Goal: Find specific page/section

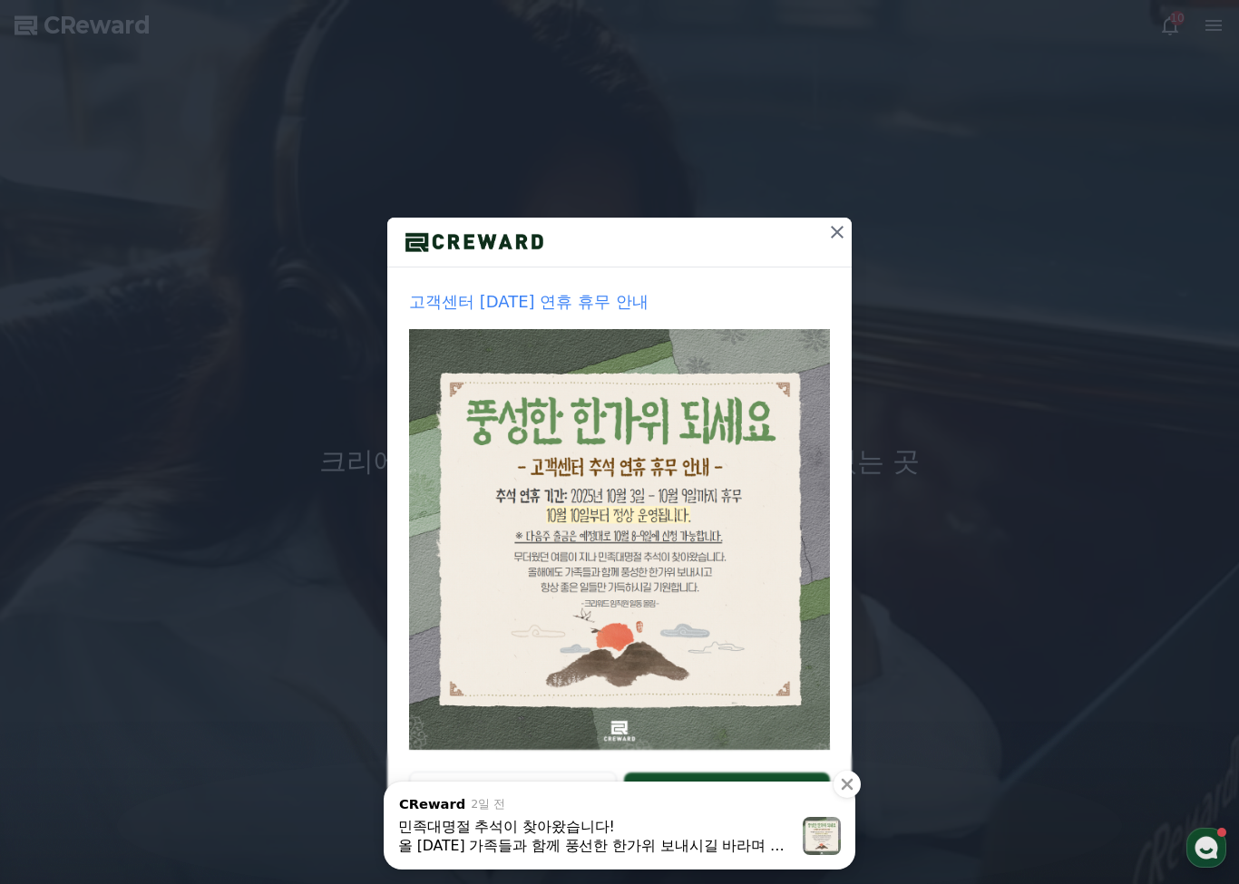
click at [841, 232] on icon at bounding box center [837, 232] width 22 height 22
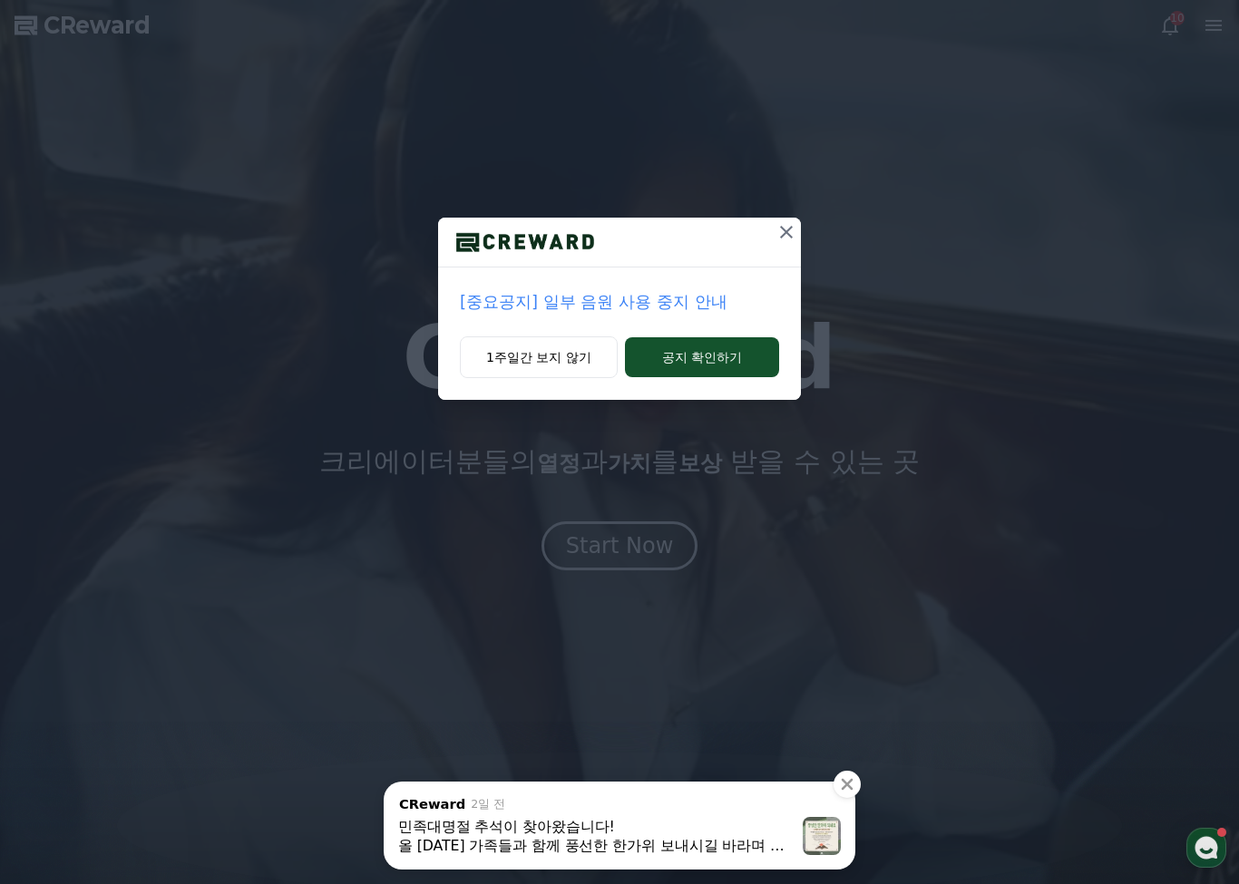
click at [854, 787] on icon "닫기" at bounding box center [847, 785] width 18 height 18
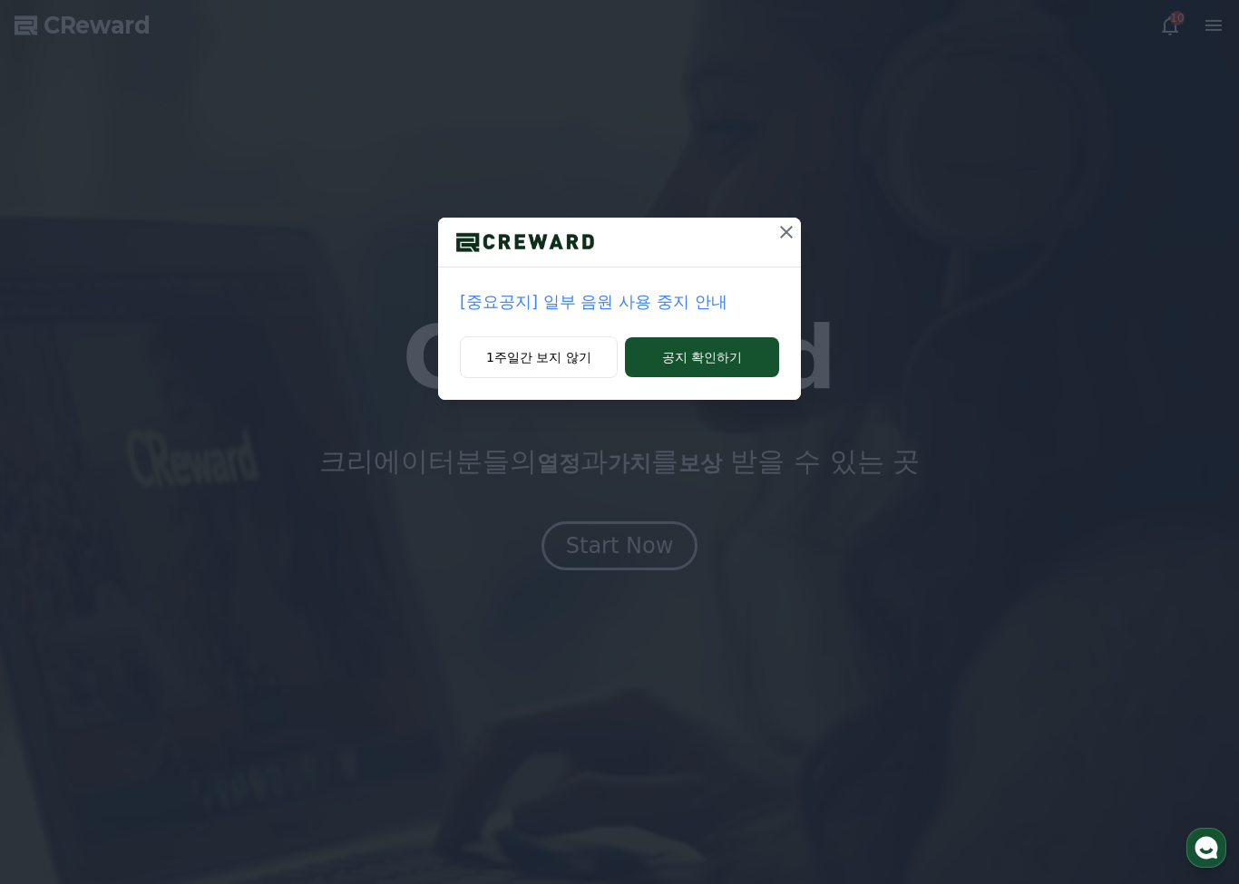
click at [786, 237] on icon at bounding box center [787, 232] width 22 height 22
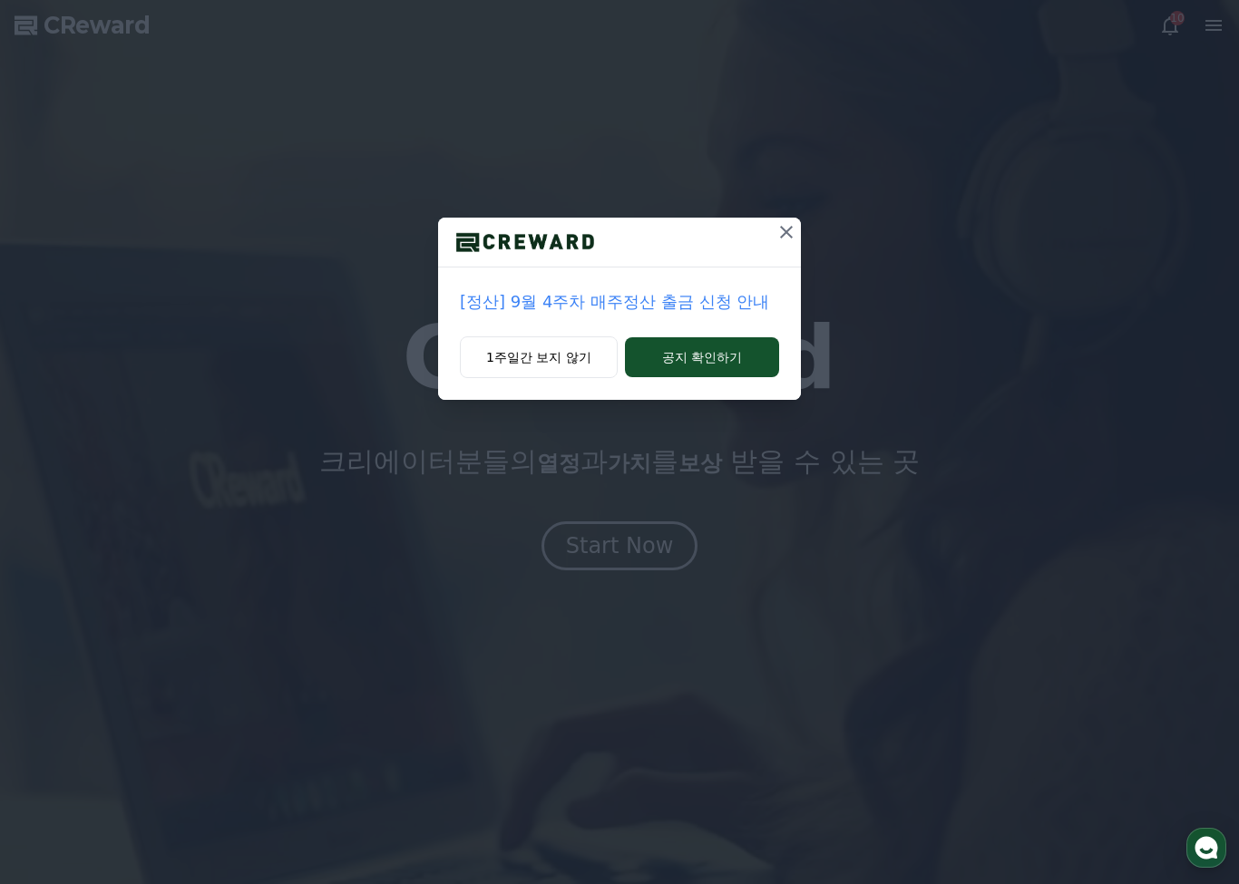
click at [772, 237] on button at bounding box center [786, 232] width 29 height 29
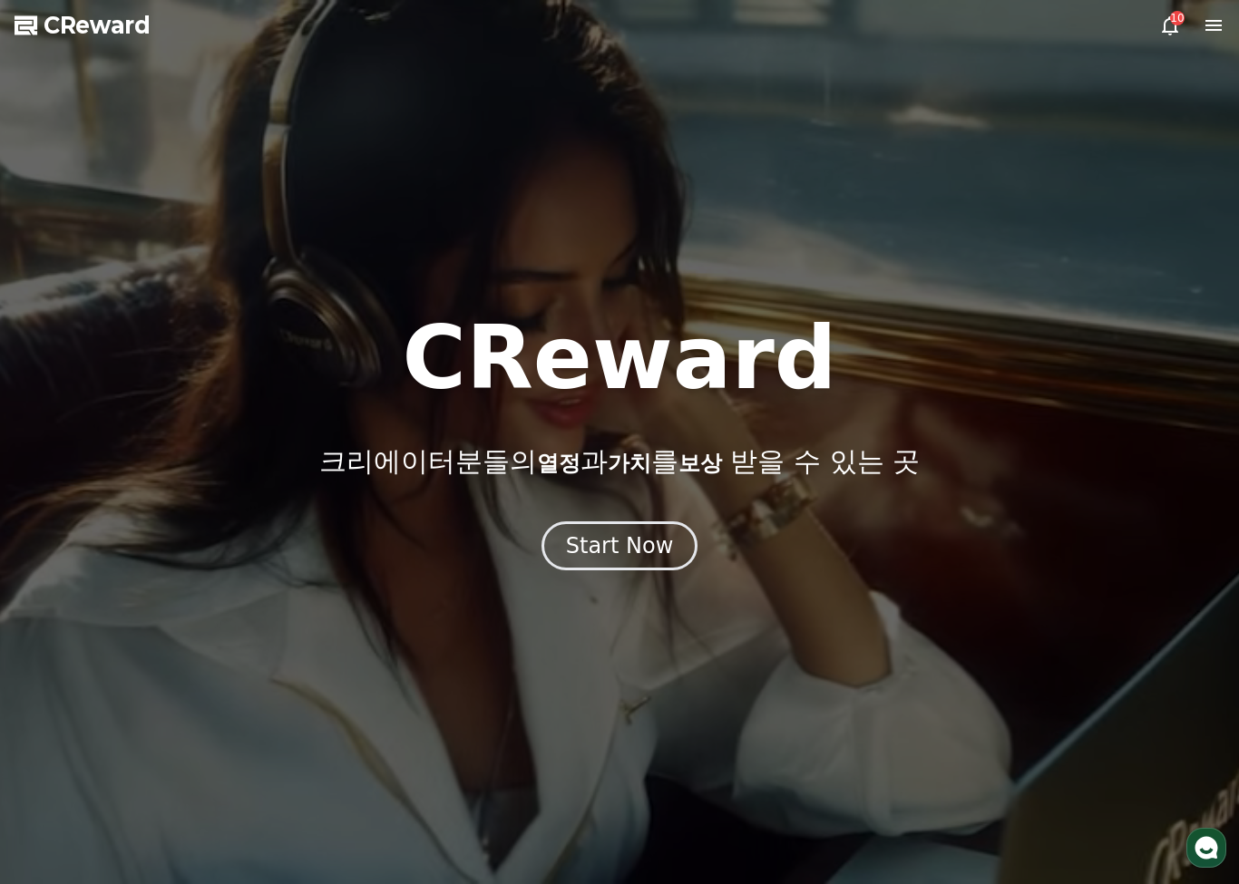
click at [1172, 24] on div "10" at bounding box center [1177, 18] width 15 height 15
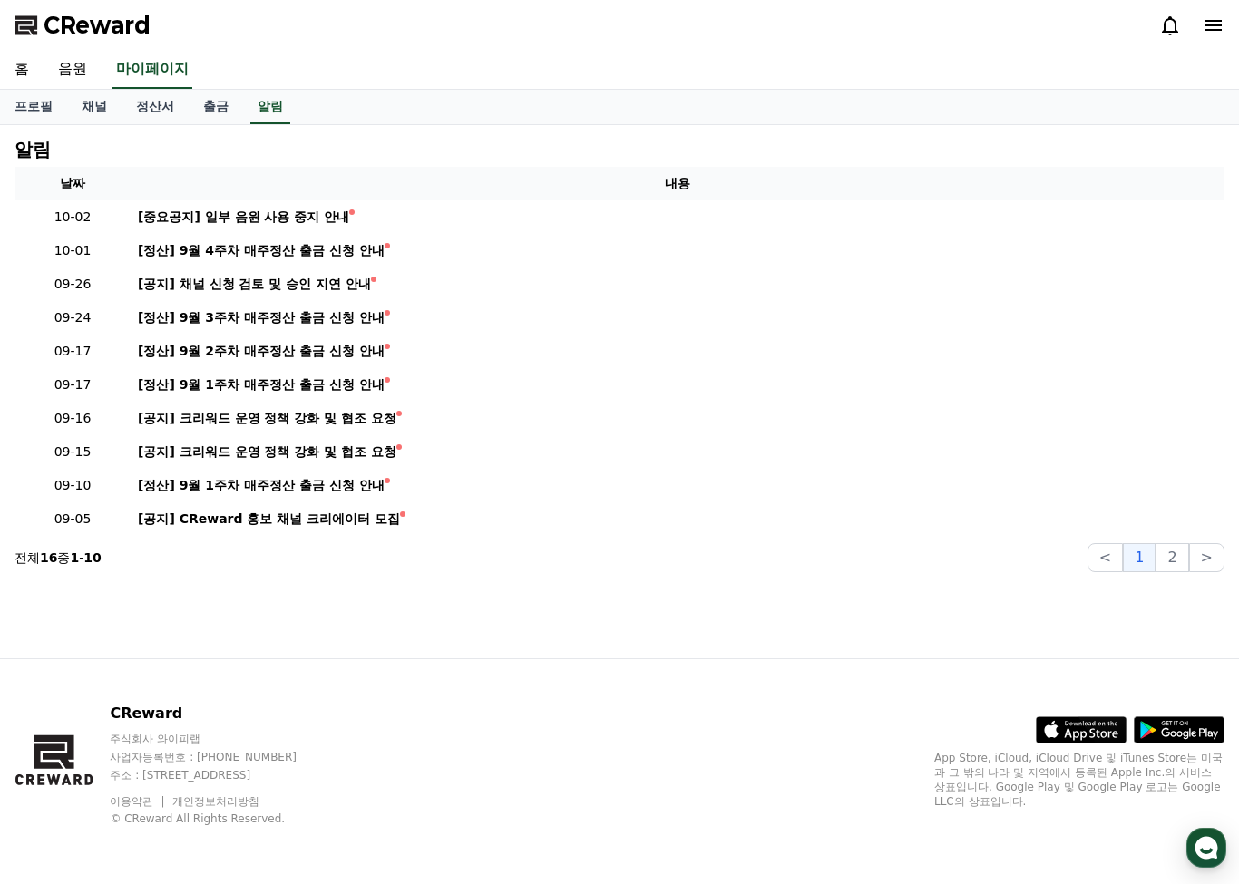
click at [85, 103] on link "채널" at bounding box center [94, 107] width 54 height 34
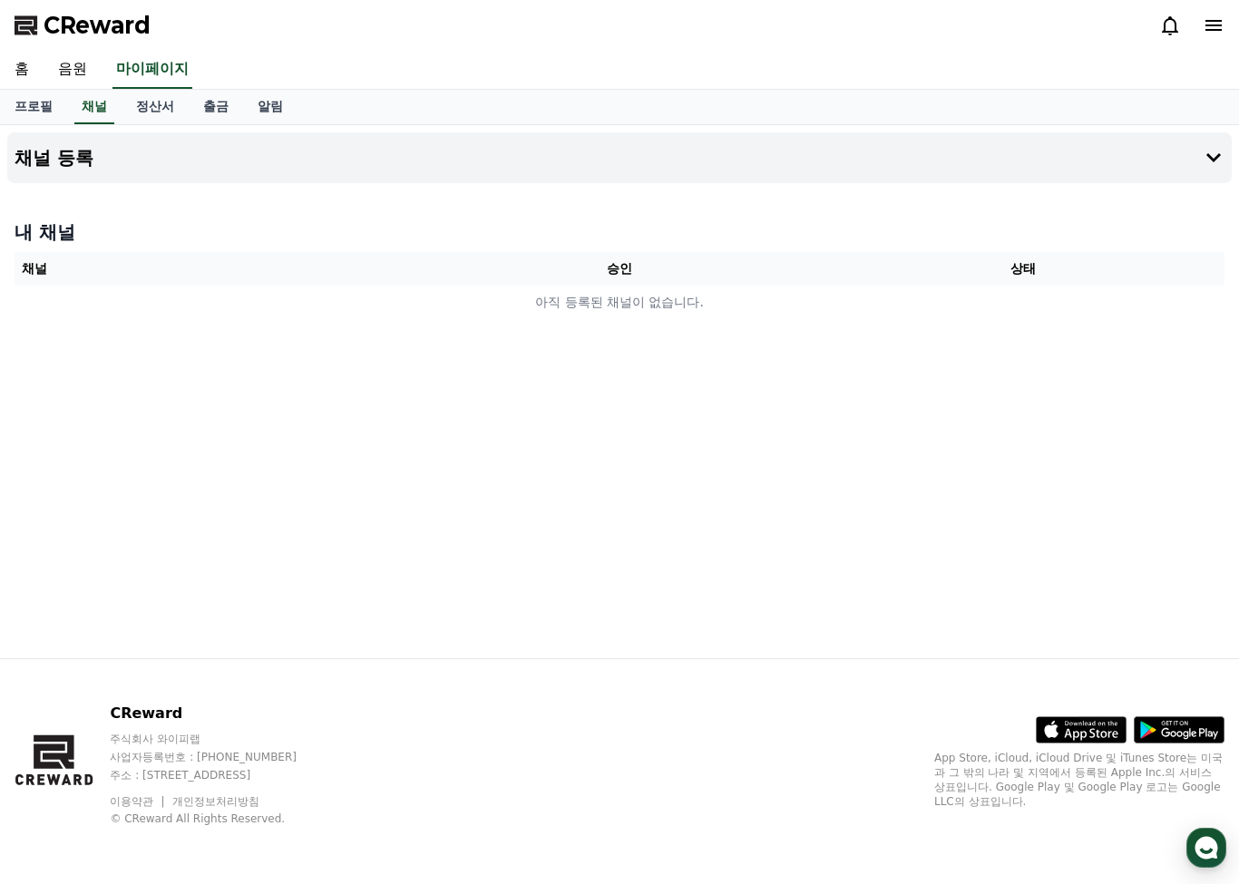
click at [155, 112] on link "정산서" at bounding box center [155, 107] width 67 height 34
